Goal: Task Accomplishment & Management: Manage account settings

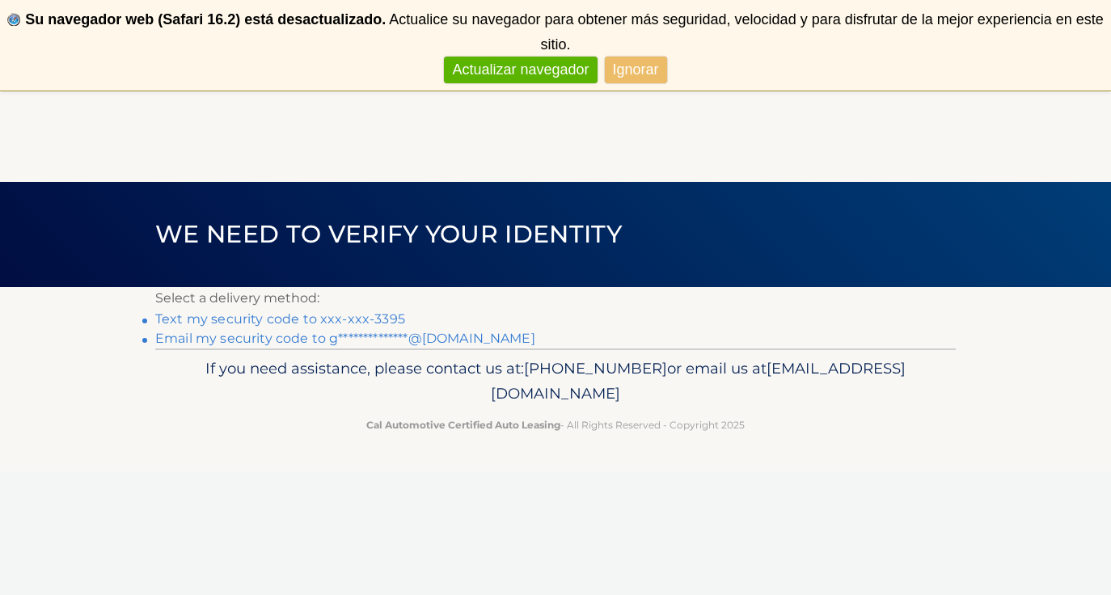
click at [357, 320] on link "Text my security code to xxx-xxx-3395" at bounding box center [280, 318] width 250 height 15
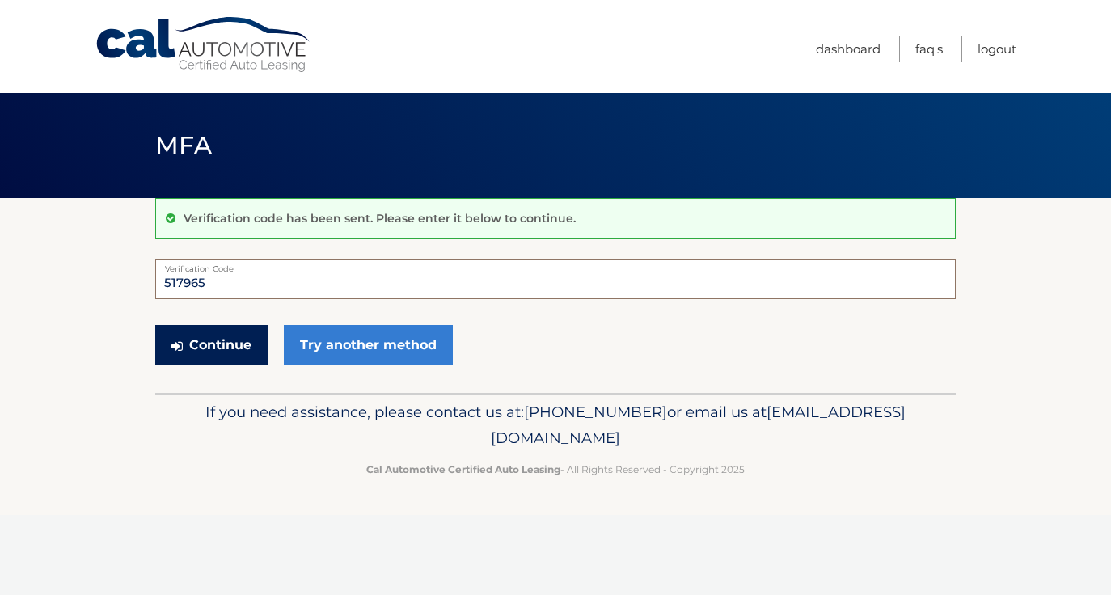
type input "517965"
click at [253, 349] on button "Continue" at bounding box center [211, 345] width 112 height 40
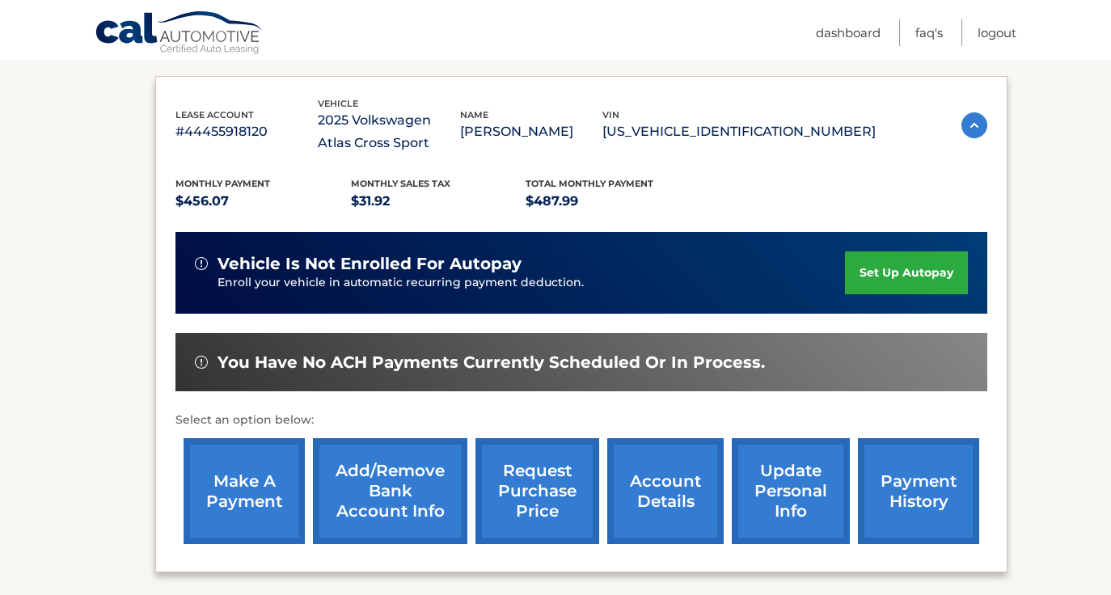
scroll to position [260, 0]
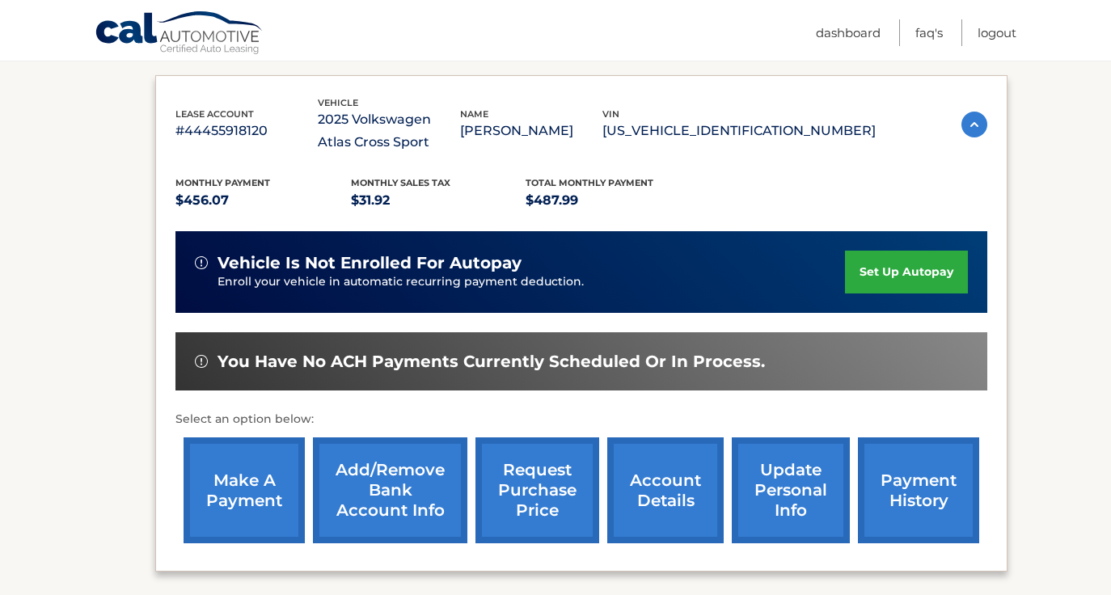
click at [253, 480] on link "make a payment" at bounding box center [244, 490] width 121 height 106
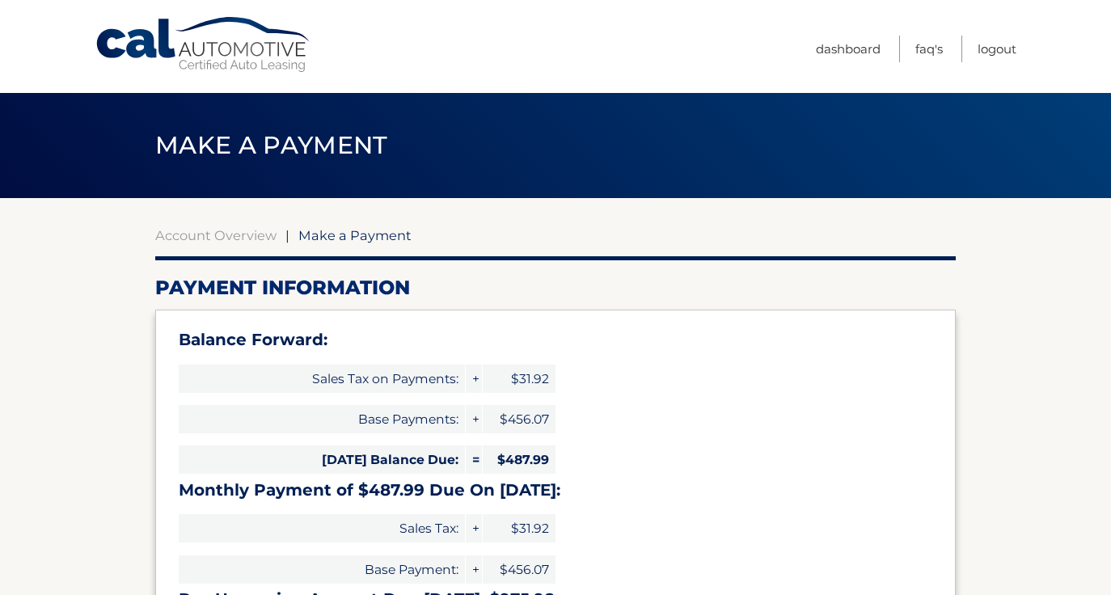
select select "ZTFkYTk4ZWMtYzg3MC00ZDI3LWFlYmItZTMyYTc0YjY5NmI4"
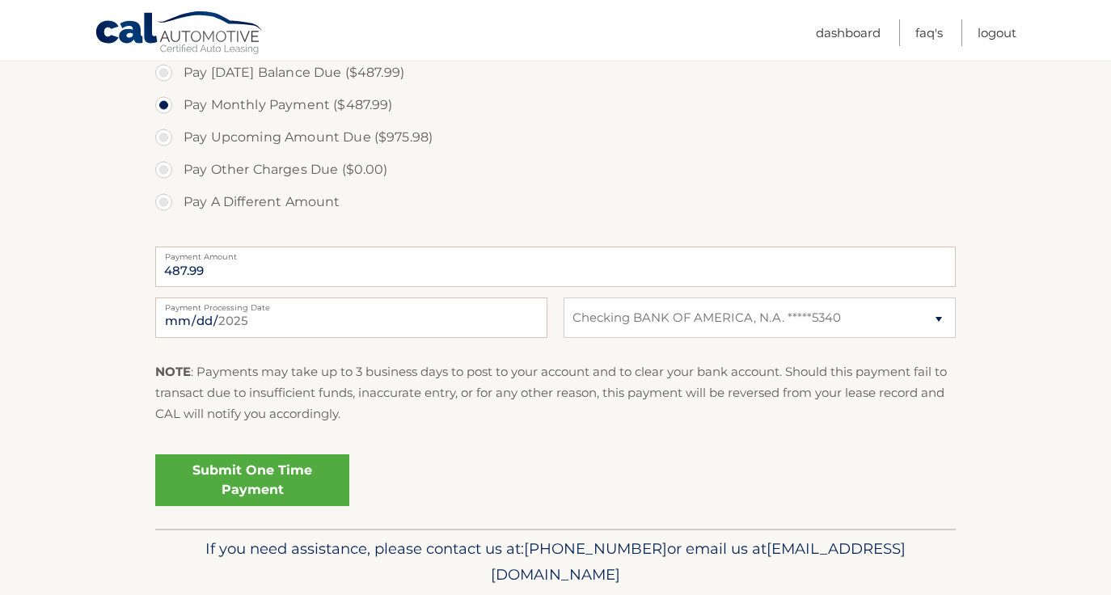
scroll to position [632, 0]
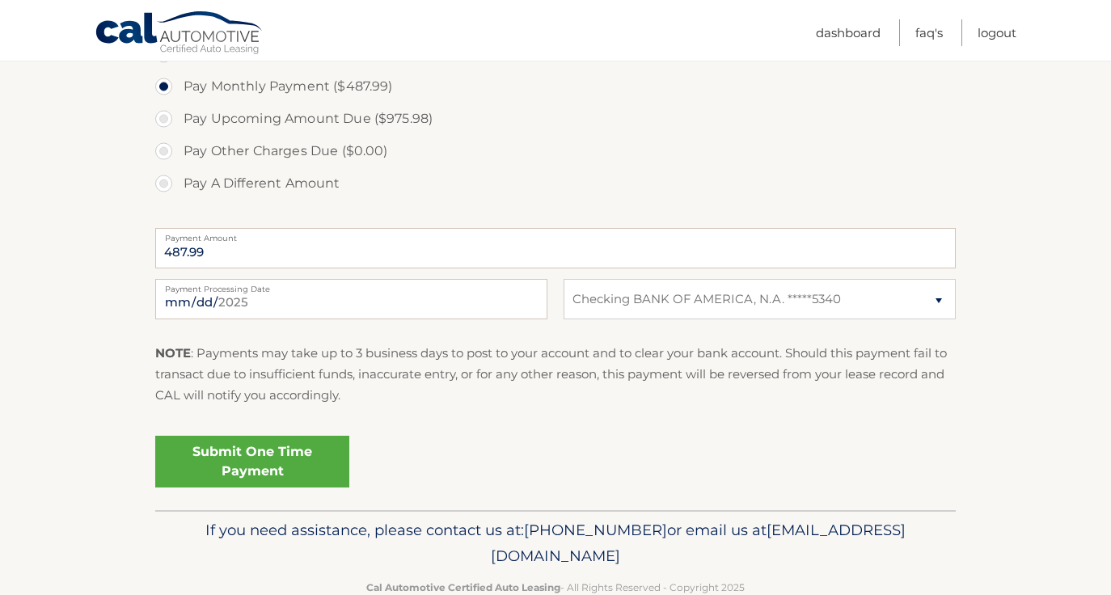
click at [257, 454] on link "Submit One Time Payment" at bounding box center [252, 462] width 194 height 52
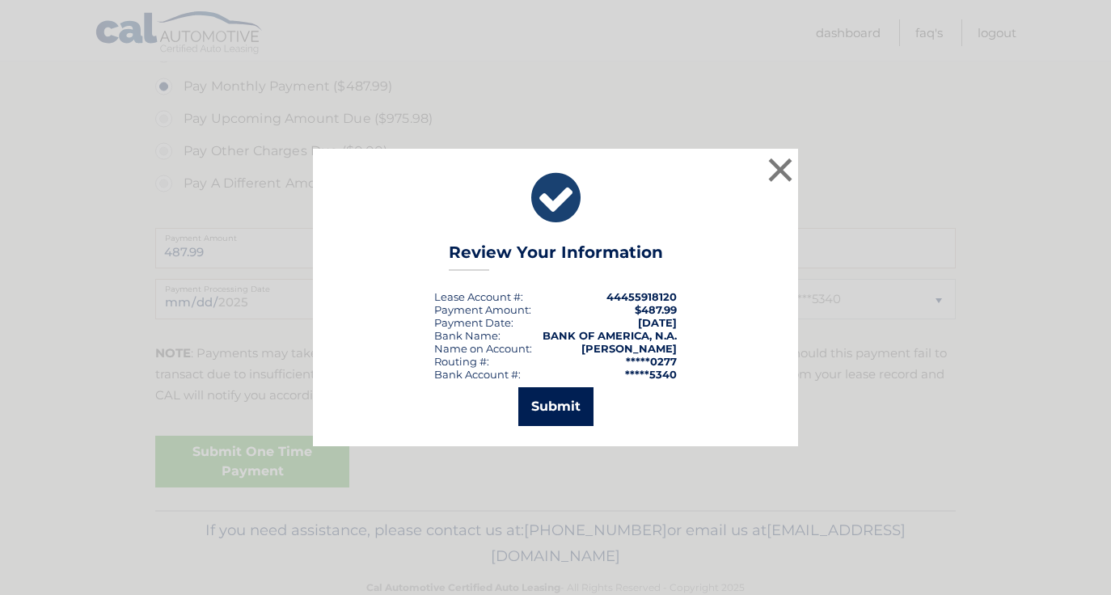
click at [574, 403] on button "Submit" at bounding box center [555, 406] width 75 height 39
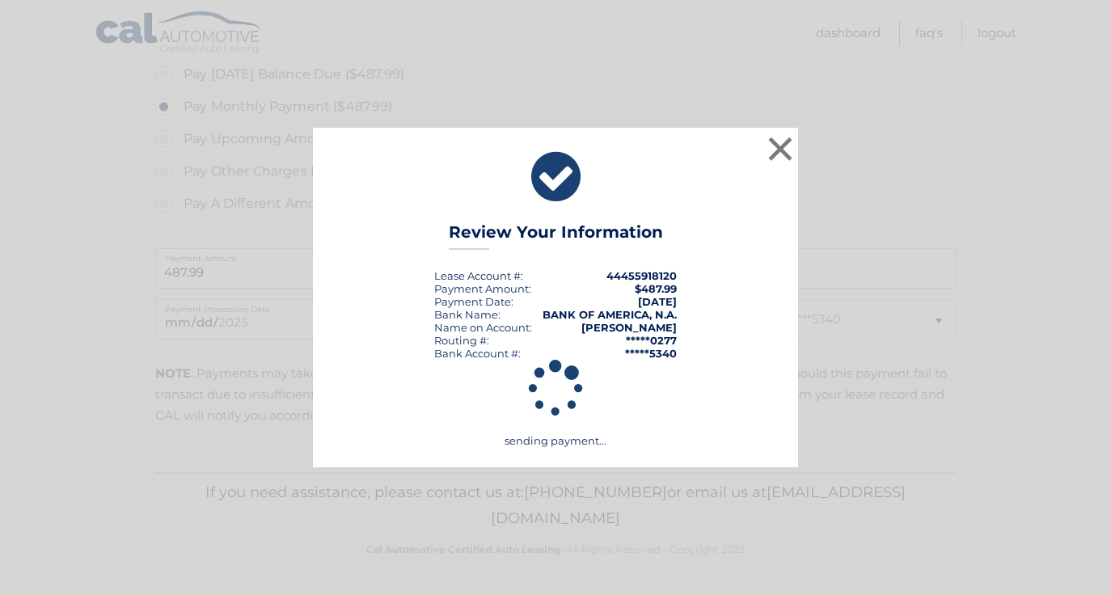
scroll to position [606, 0]
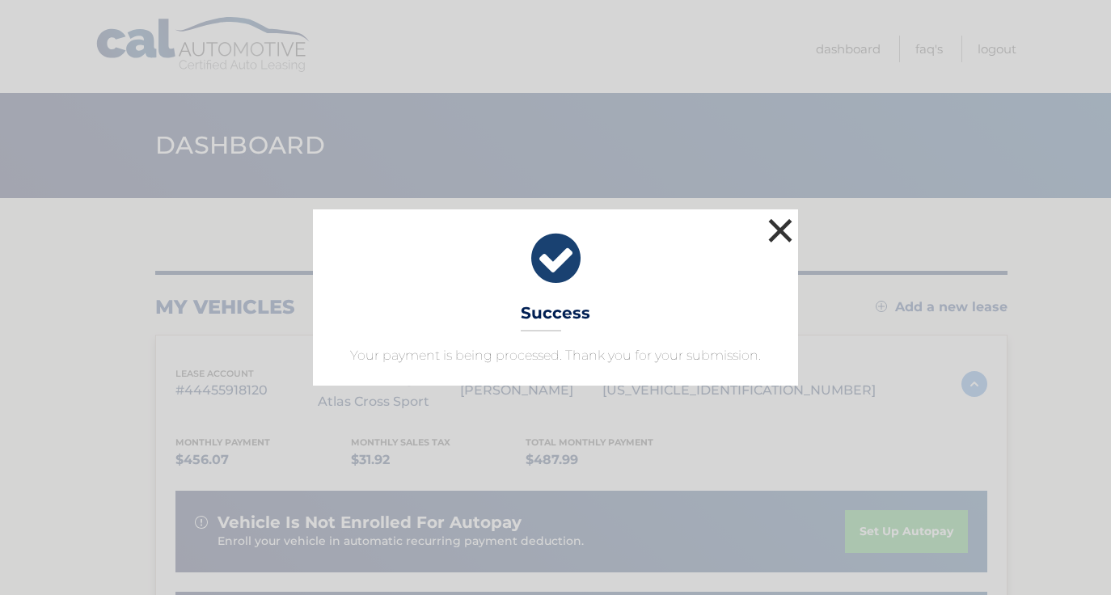
click at [777, 233] on button "×" at bounding box center [780, 230] width 32 height 32
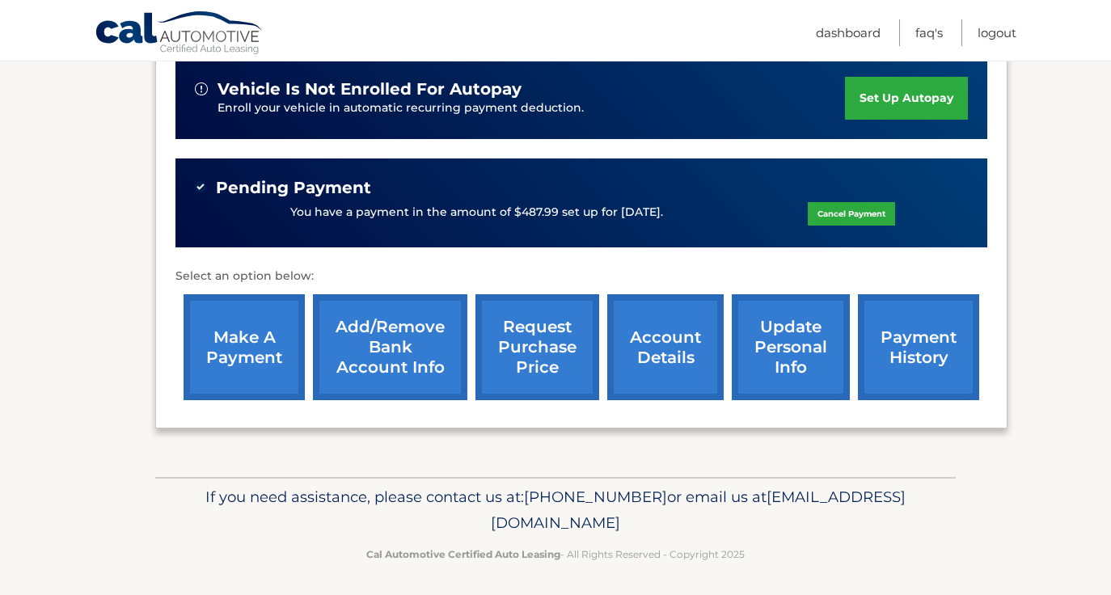
scroll to position [404, 0]
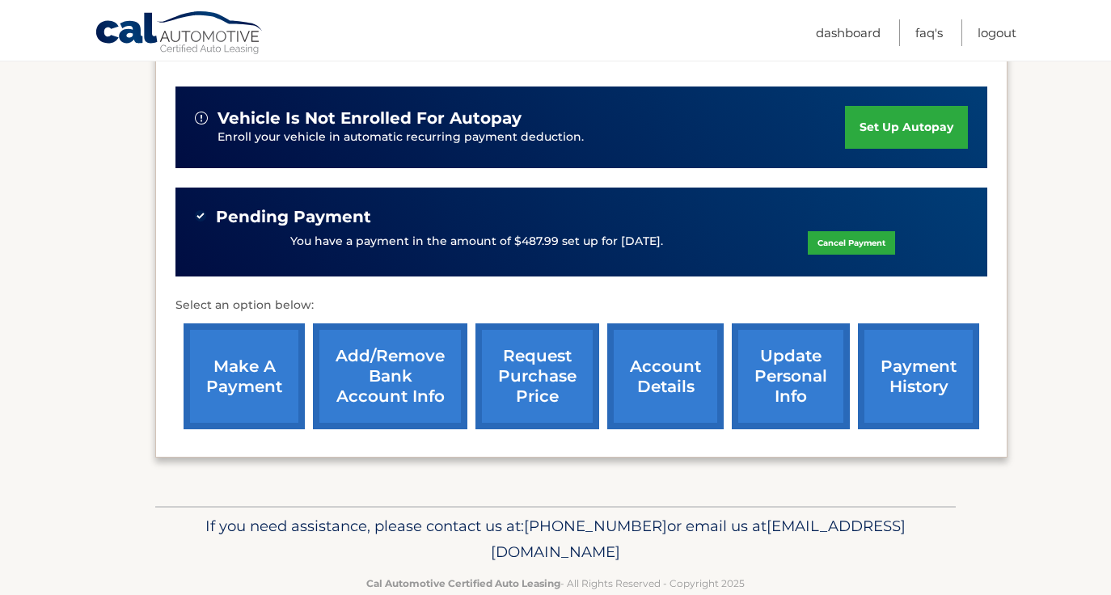
click at [915, 366] on link "payment history" at bounding box center [918, 376] width 121 height 106
